Goal: Navigation & Orientation: Find specific page/section

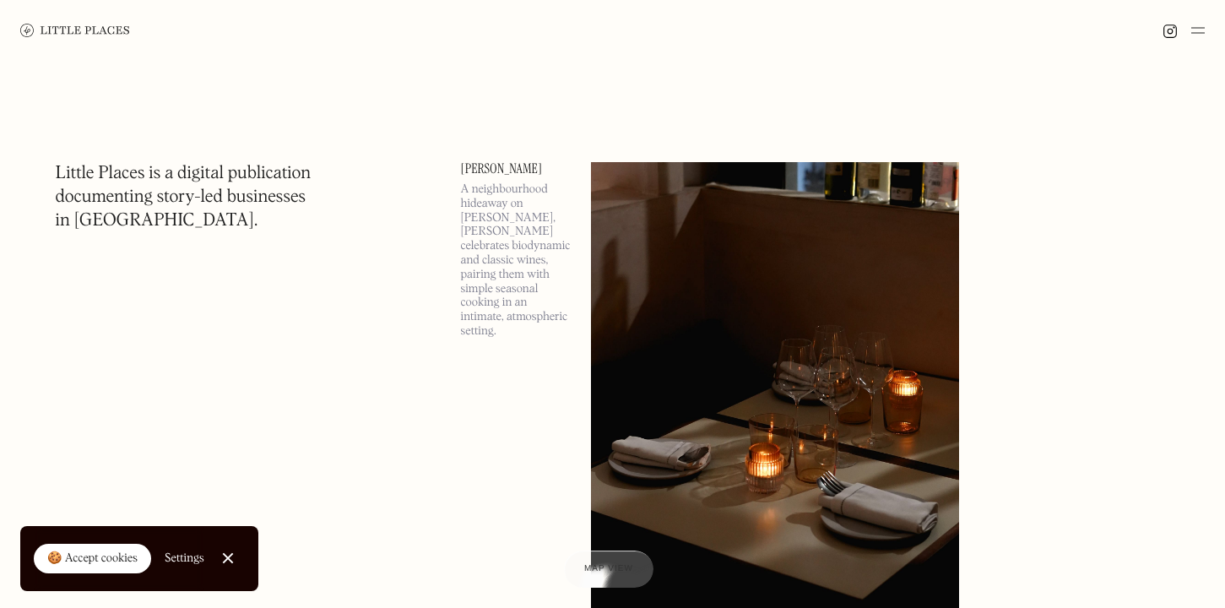
click at [1197, 21] on img at bounding box center [1199, 30] width 14 height 20
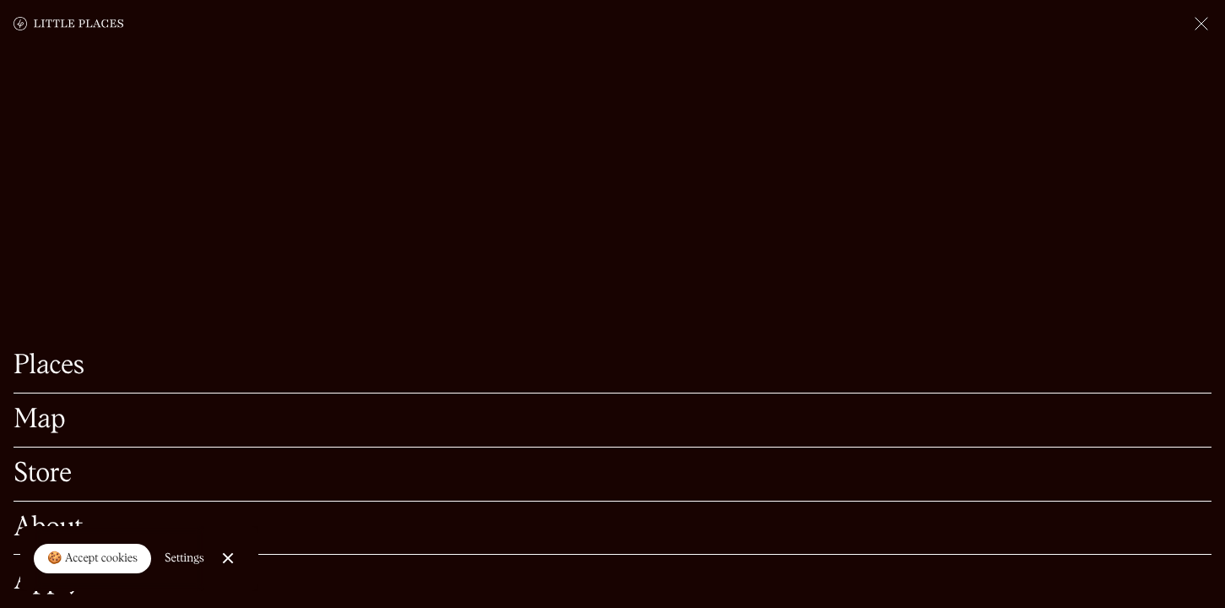
scroll to position [139, 0]
click at [55, 370] on link "Places" at bounding box center [613, 366] width 1198 height 26
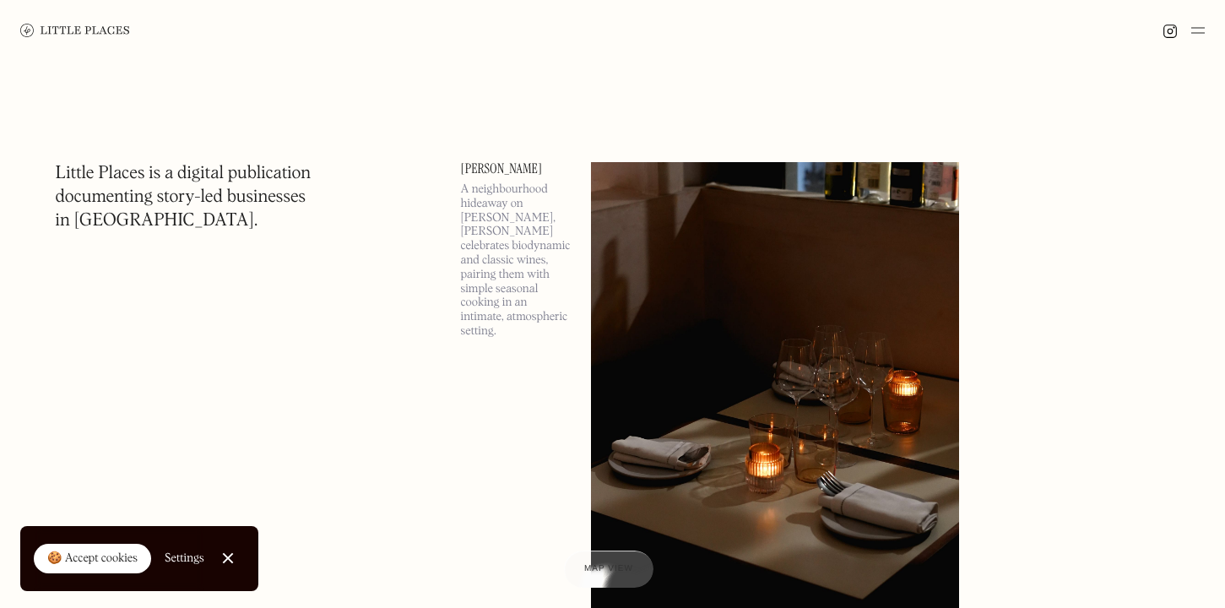
click at [1191, 28] on div at bounding box center [1184, 30] width 42 height 20
click at [1202, 32] on img at bounding box center [1199, 30] width 14 height 20
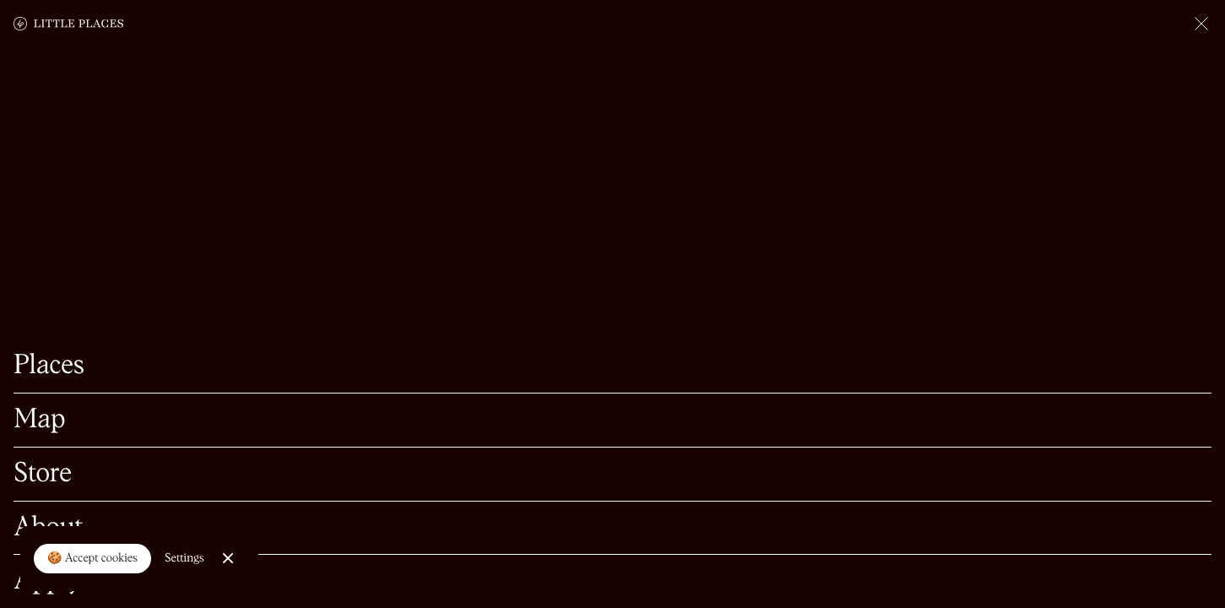
click at [225, 553] on link "Close Cookie Popup" at bounding box center [228, 558] width 34 height 34
click at [61, 529] on link "About" at bounding box center [613, 528] width 1198 height 26
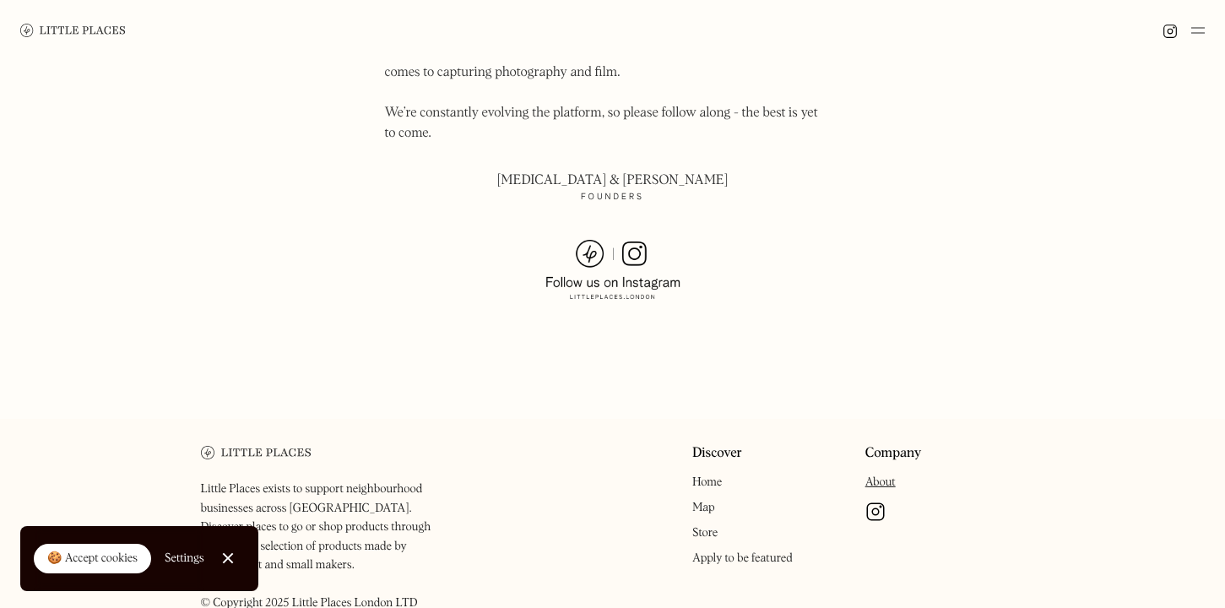
scroll to position [1263, 0]
